Goal: Information Seeking & Learning: Check status

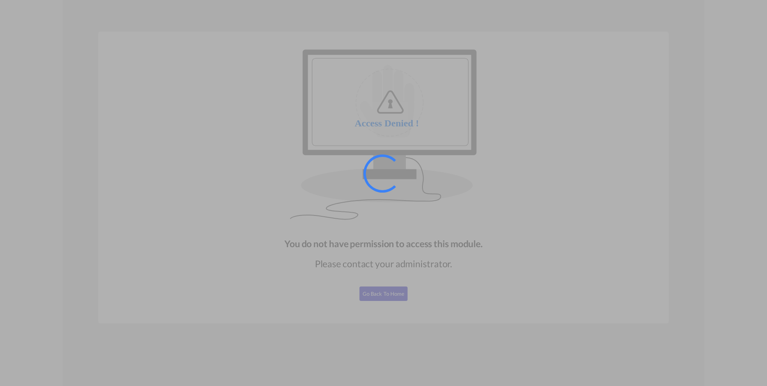
click at [386, 295] on div at bounding box center [383, 193] width 767 height 386
click at [383, 295] on div at bounding box center [383, 193] width 767 height 386
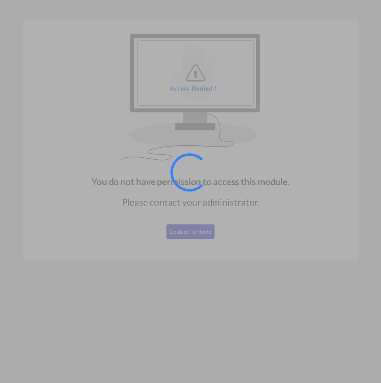
click at [233, 193] on div at bounding box center [190, 191] width 381 height 383
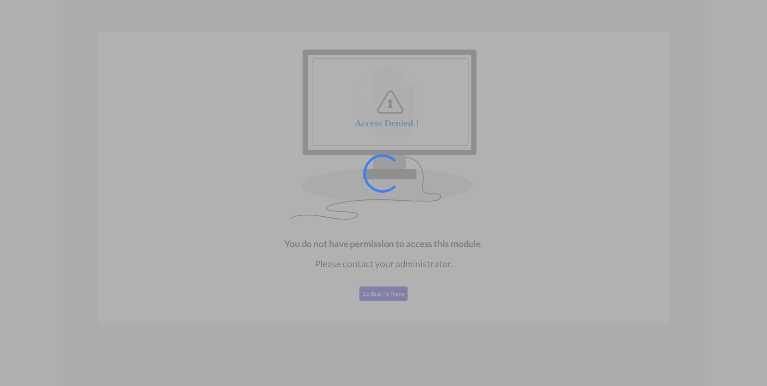
click at [415, 136] on div at bounding box center [383, 193] width 767 height 386
drag, startPoint x: 379, startPoint y: 203, endPoint x: 402, endPoint y: 173, distance: 38.4
click at [402, 173] on div at bounding box center [394, 185] width 60 height 60
click at [667, 279] on div at bounding box center [383, 193] width 767 height 386
